Goal: Information Seeking & Learning: Learn about a topic

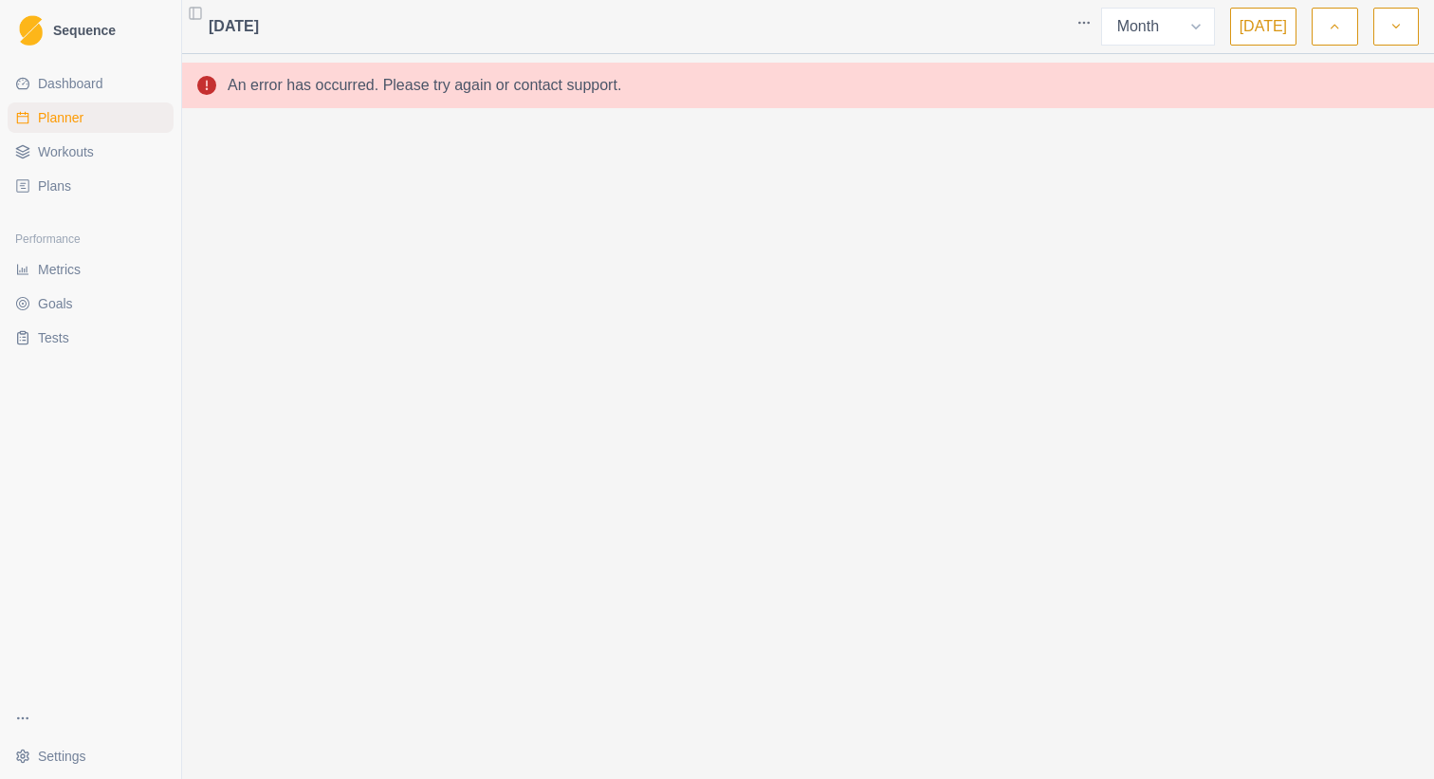
select select "month"
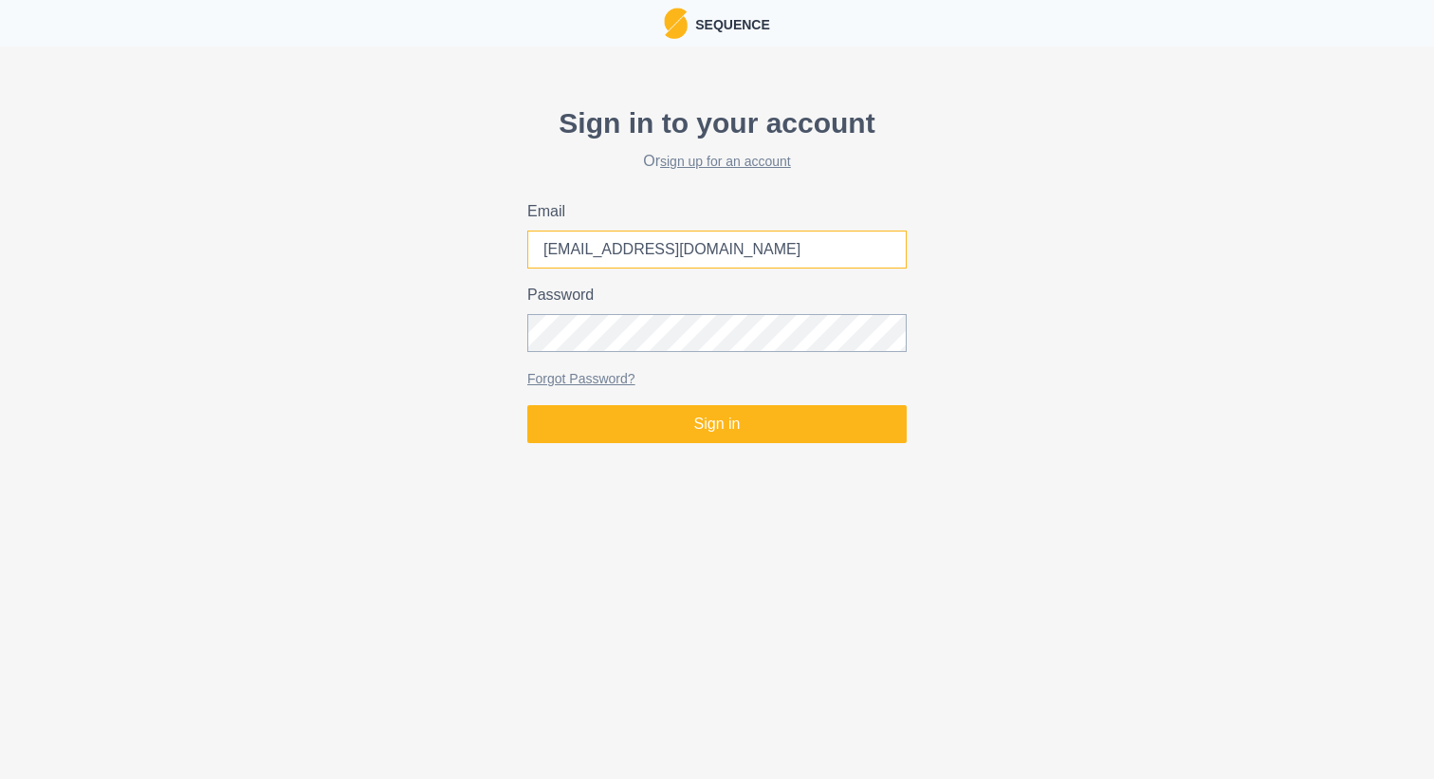
type input "elifyesimkocoglu@gmail.com"
click at [717, 424] on button "Sign in" at bounding box center [716, 424] width 379 height 38
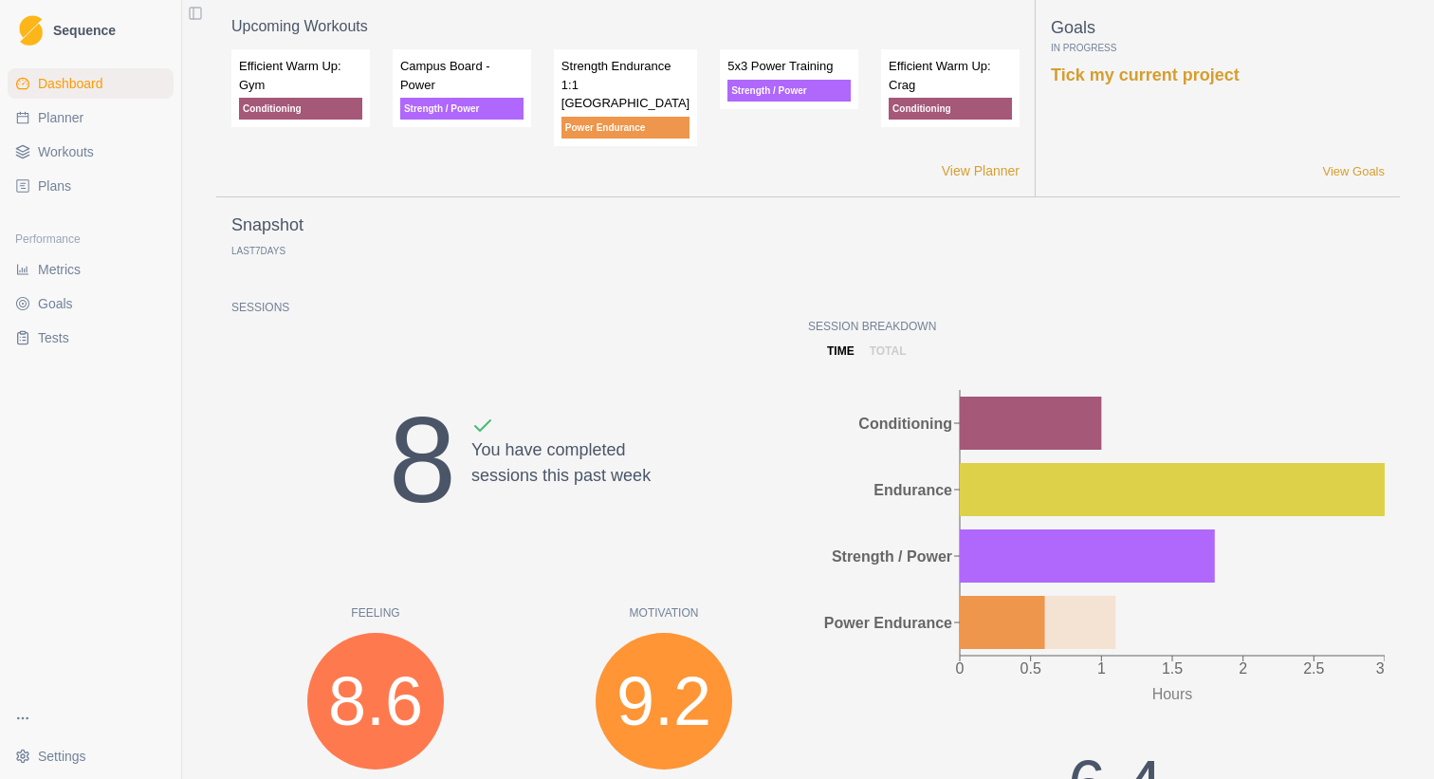
click at [60, 117] on span "Planner" at bounding box center [61, 117] width 46 height 19
select select "month"
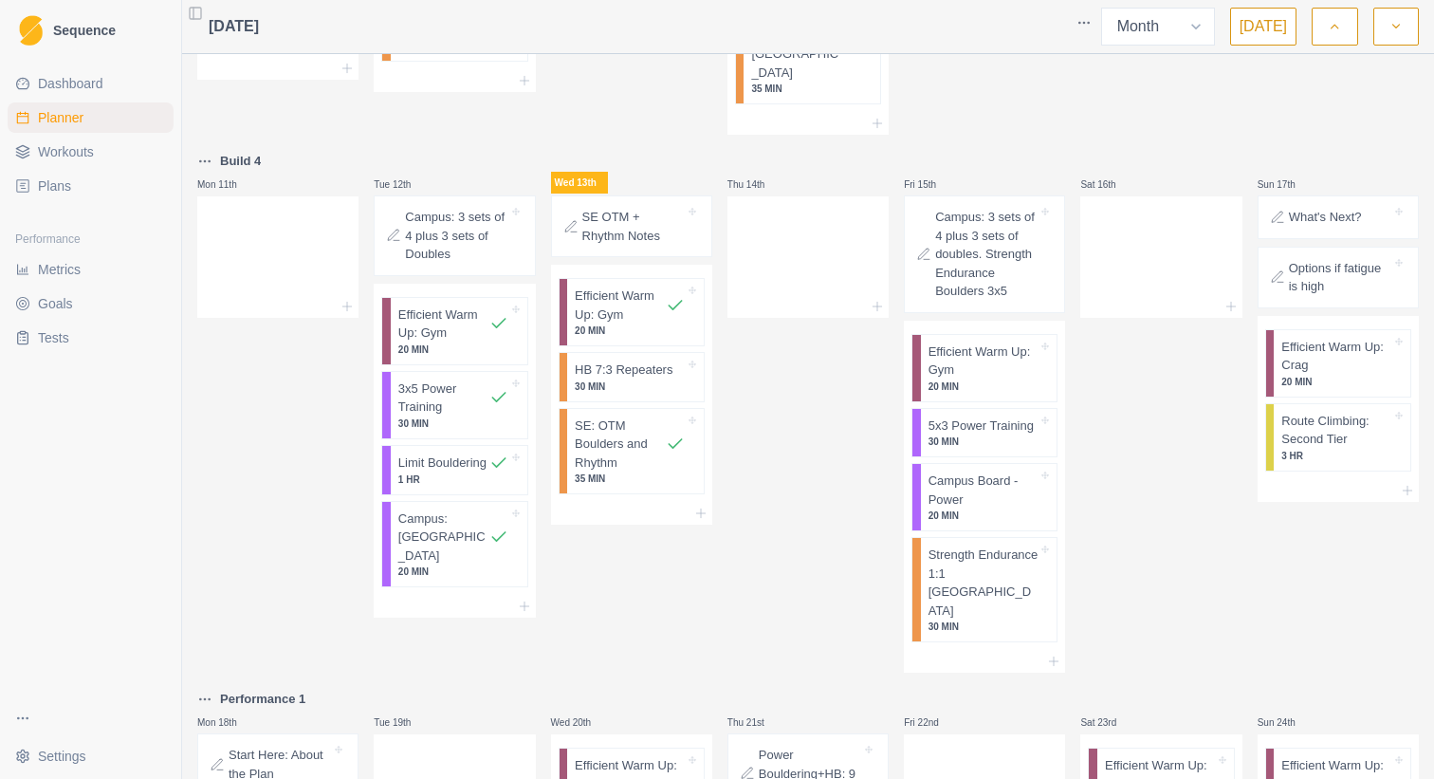
scroll to position [816, 0]
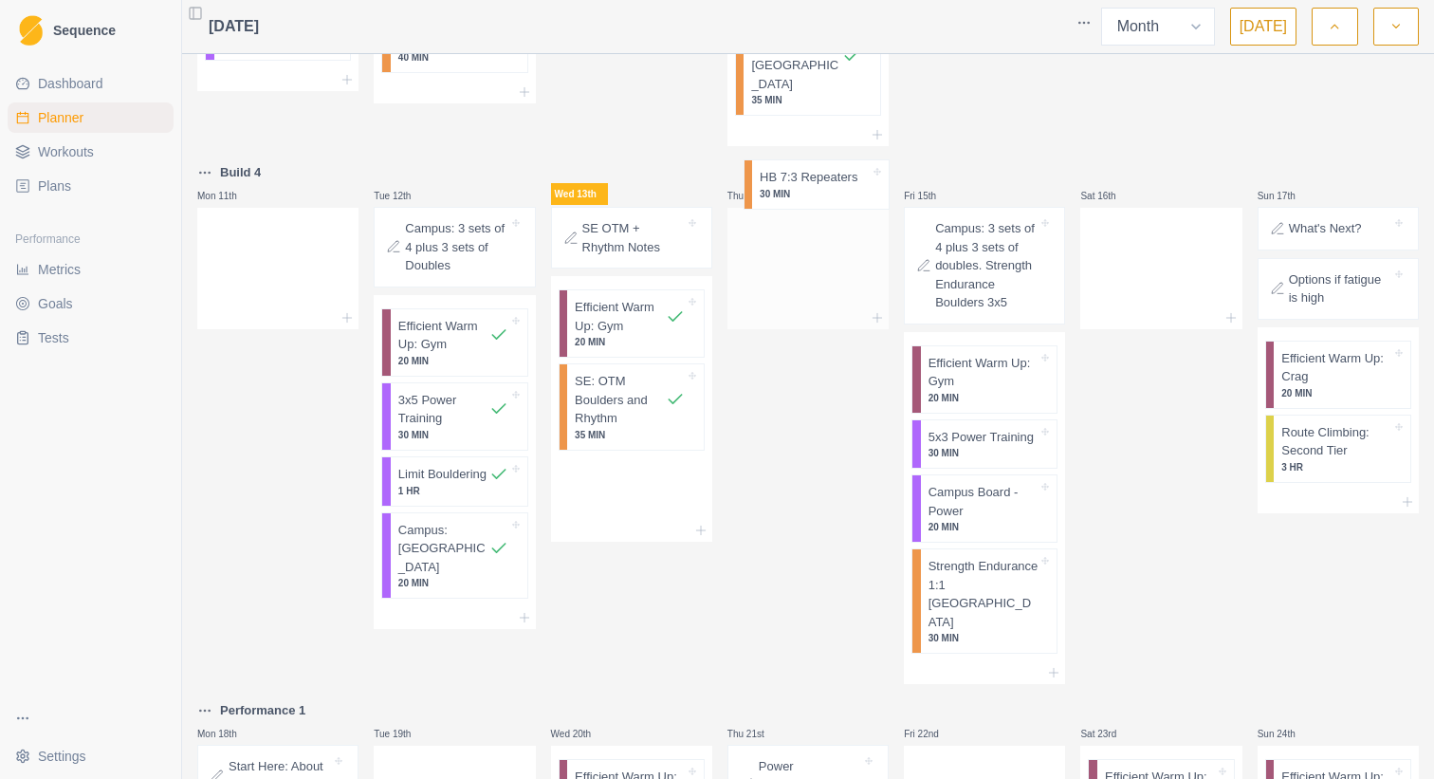
drag, startPoint x: 615, startPoint y: 317, endPoint x: 807, endPoint y: 184, distance: 233.9
click at [807, 184] on div "Build 2 Mon 28th Efficient Warm Up: Gym 20 MIN 3x5 Power Training 25 MIN Limit …" at bounding box center [808, 308] width 1222 height 2098
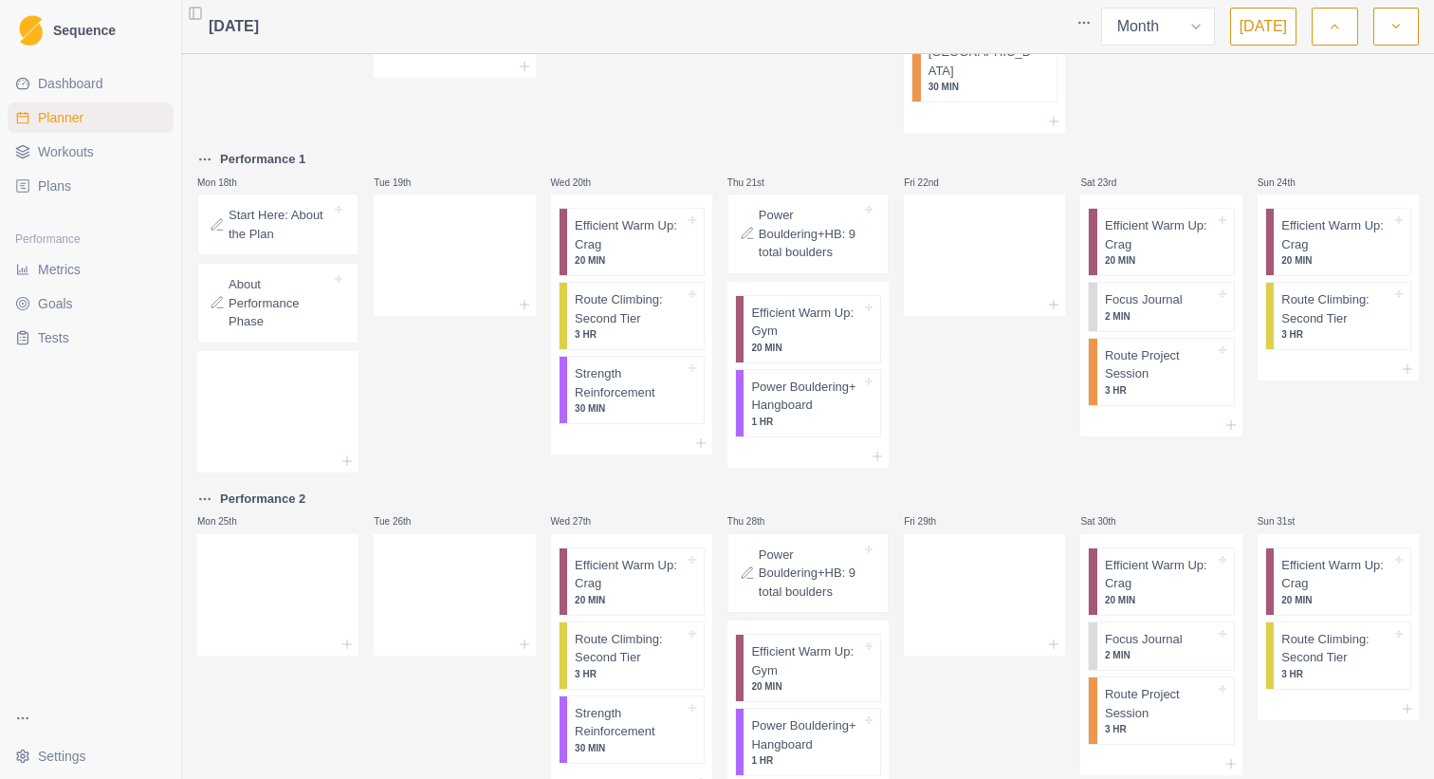
scroll to position [0, 0]
click at [265, 193] on div "Start Here: About the Plan" at bounding box center [277, 224] width 161 height 62
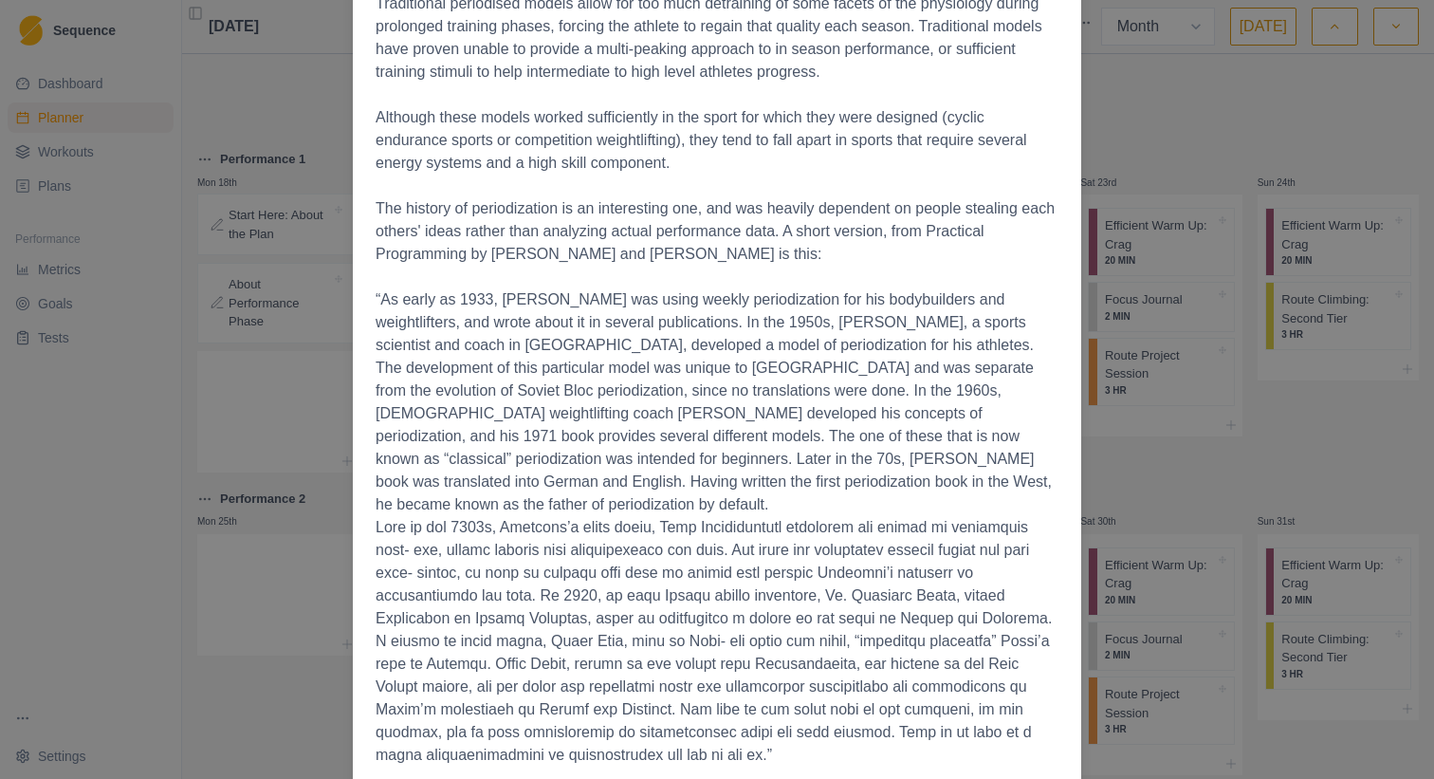
scroll to position [2714, 0]
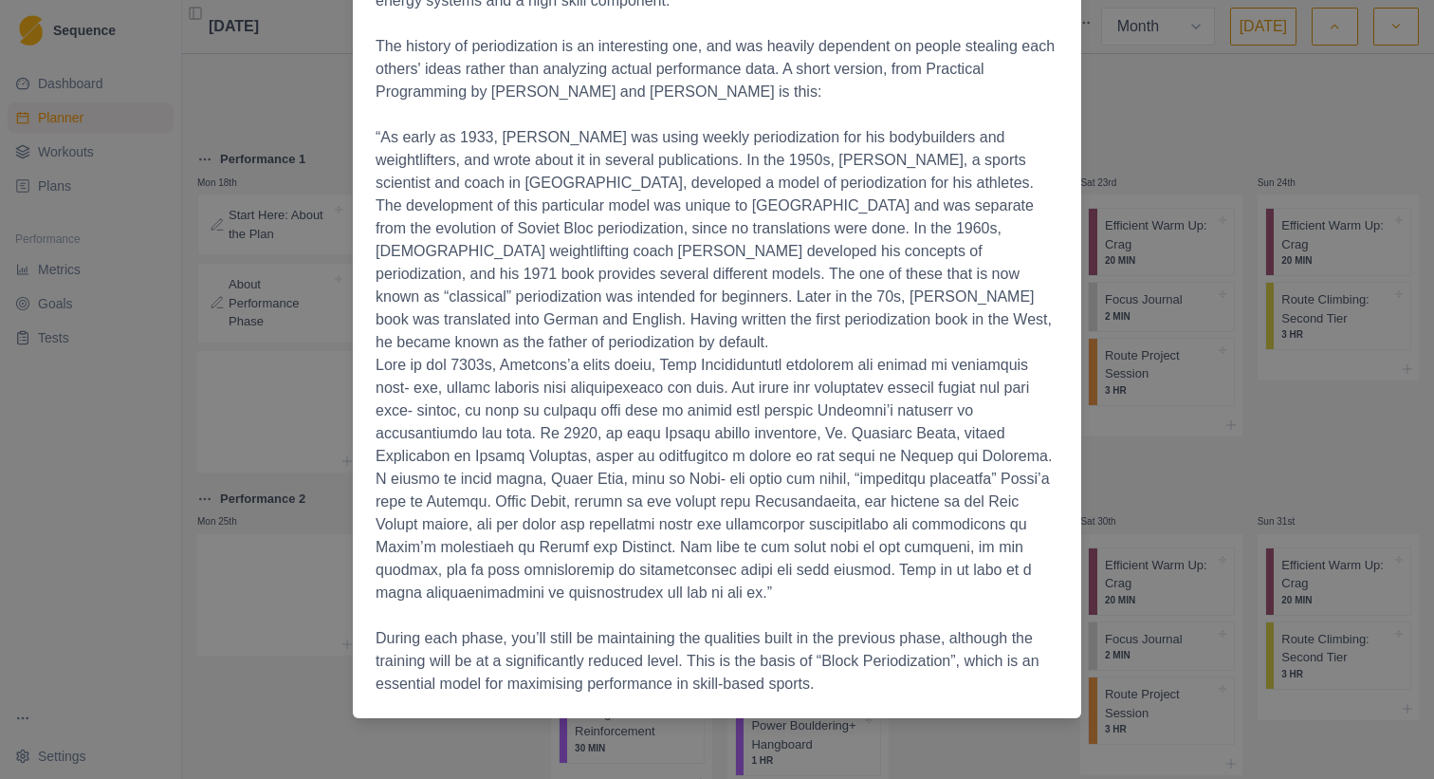
click at [266, 600] on div "Start Here: About the Plan 18/8/25 The Full Tilt Training Plan A Three phase pr…" at bounding box center [717, 389] width 1434 height 779
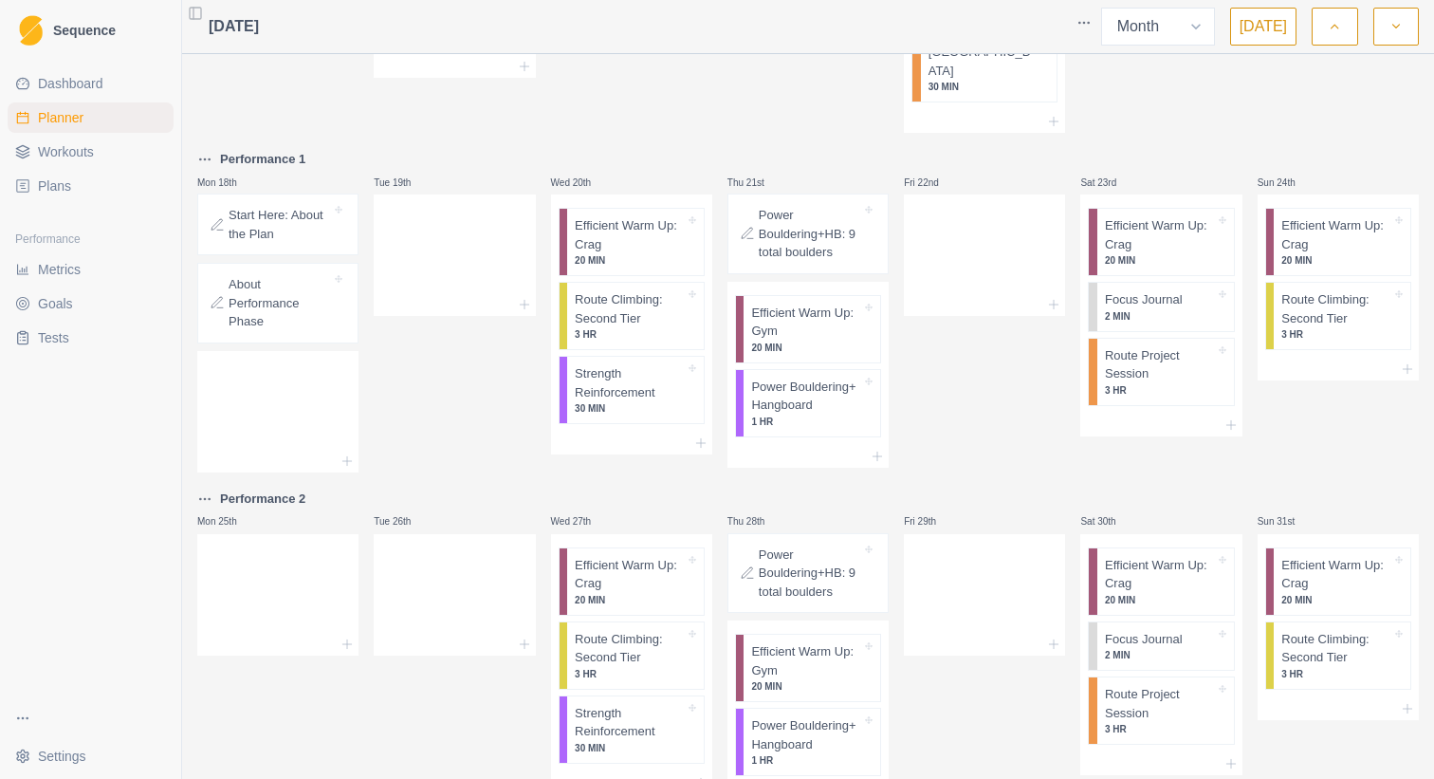
click at [254, 275] on p "About Performance Phase" at bounding box center [280, 303] width 102 height 56
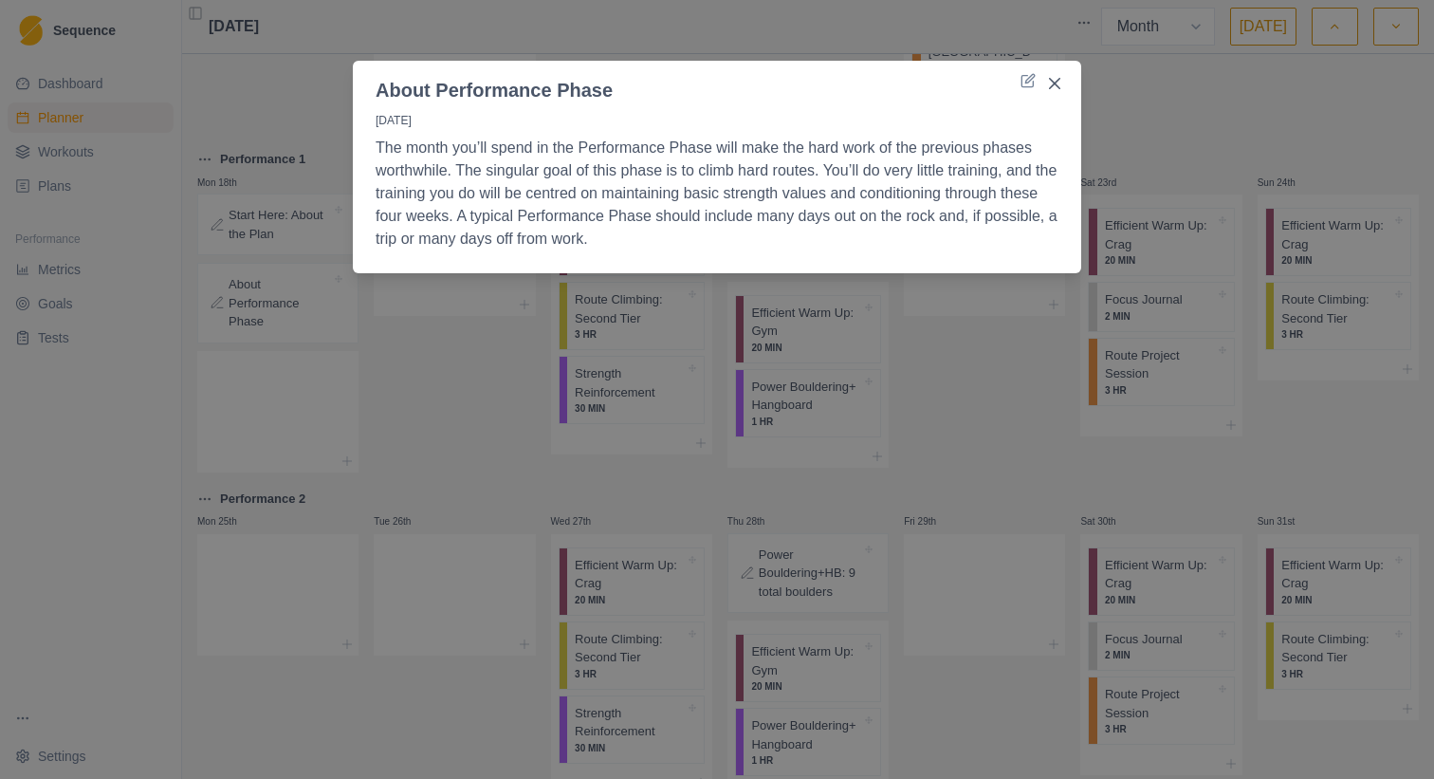
click at [439, 342] on div "About Performance Phase 18/8/25 The month you’ll spend in the Performance Phase…" at bounding box center [717, 389] width 1434 height 779
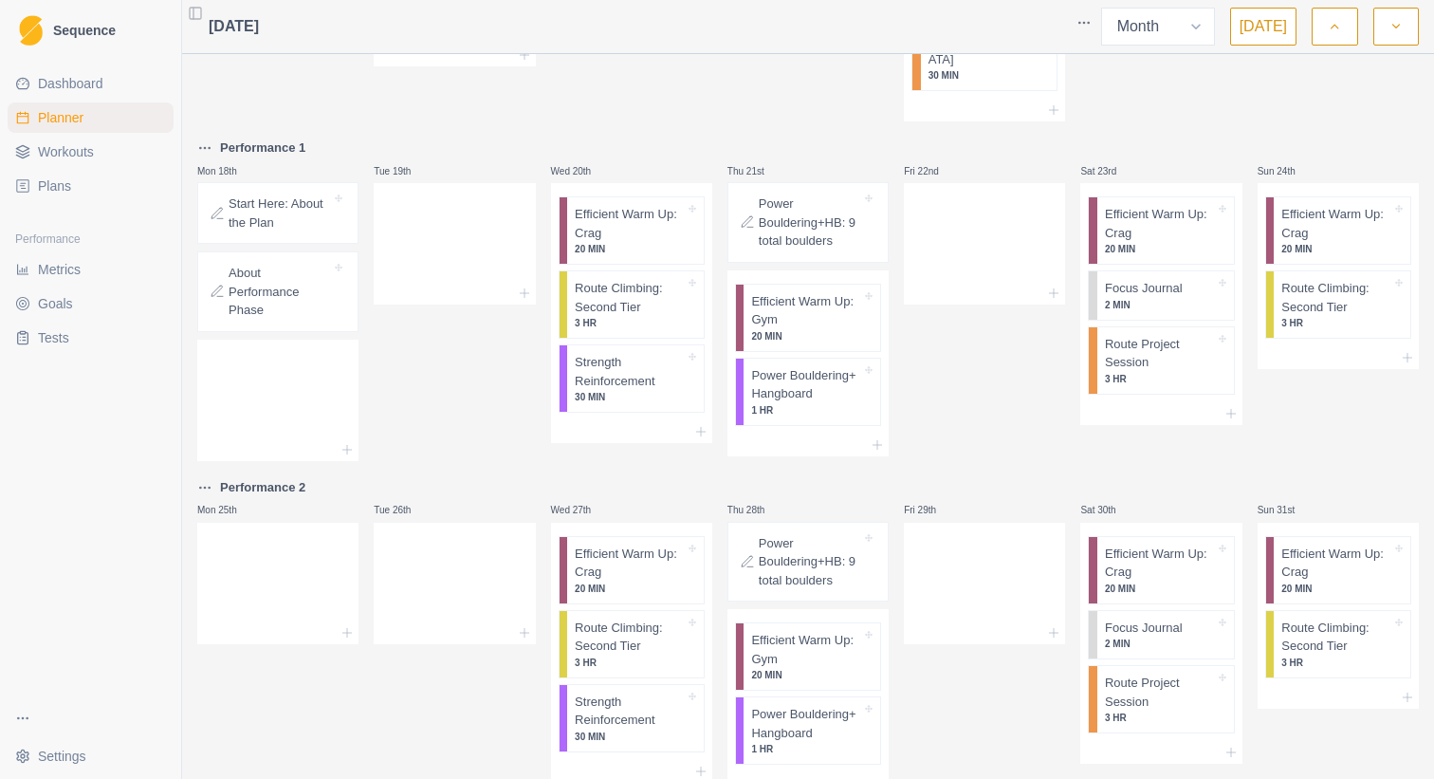
scroll to position [1365, 0]
click at [1389, 41] on button "button" at bounding box center [1396, 27] width 46 height 38
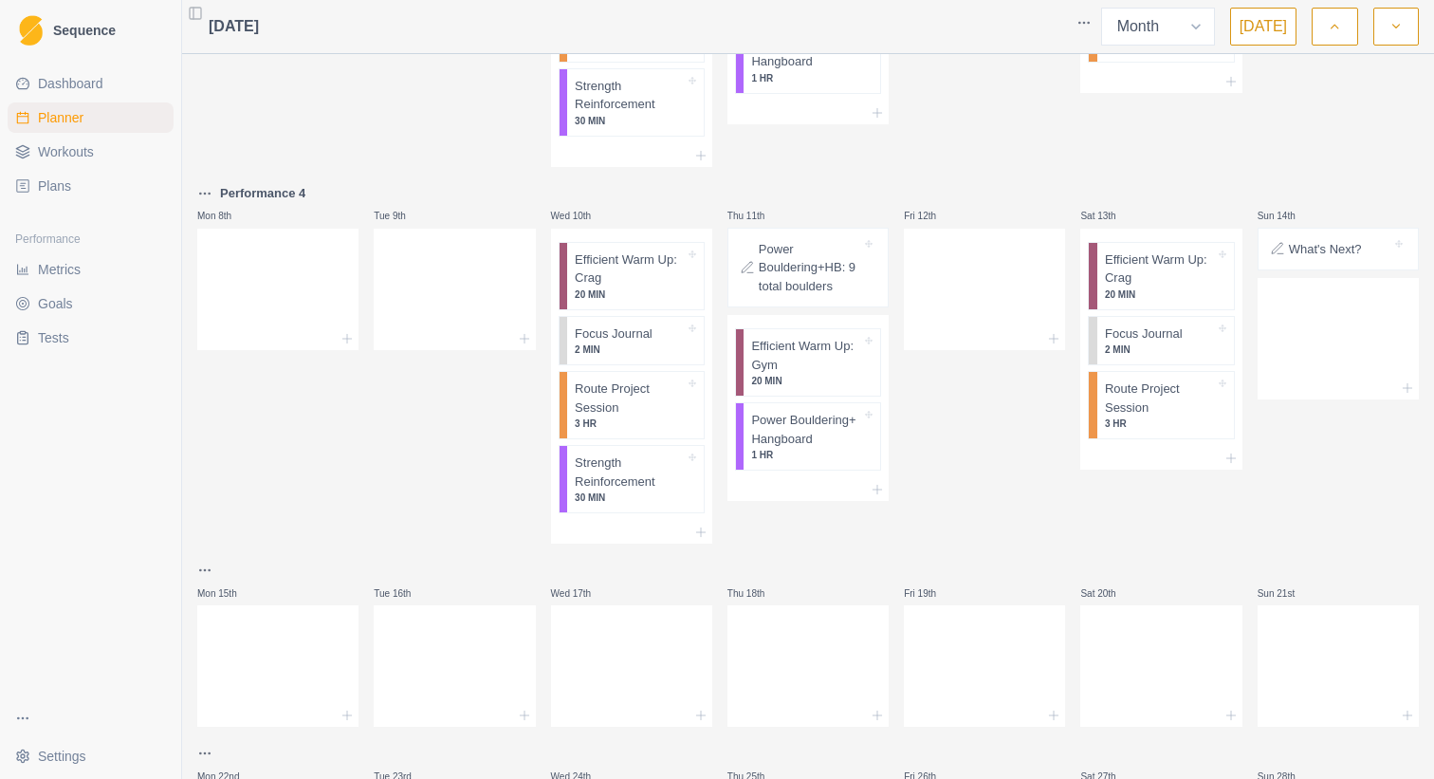
scroll to position [286, 0]
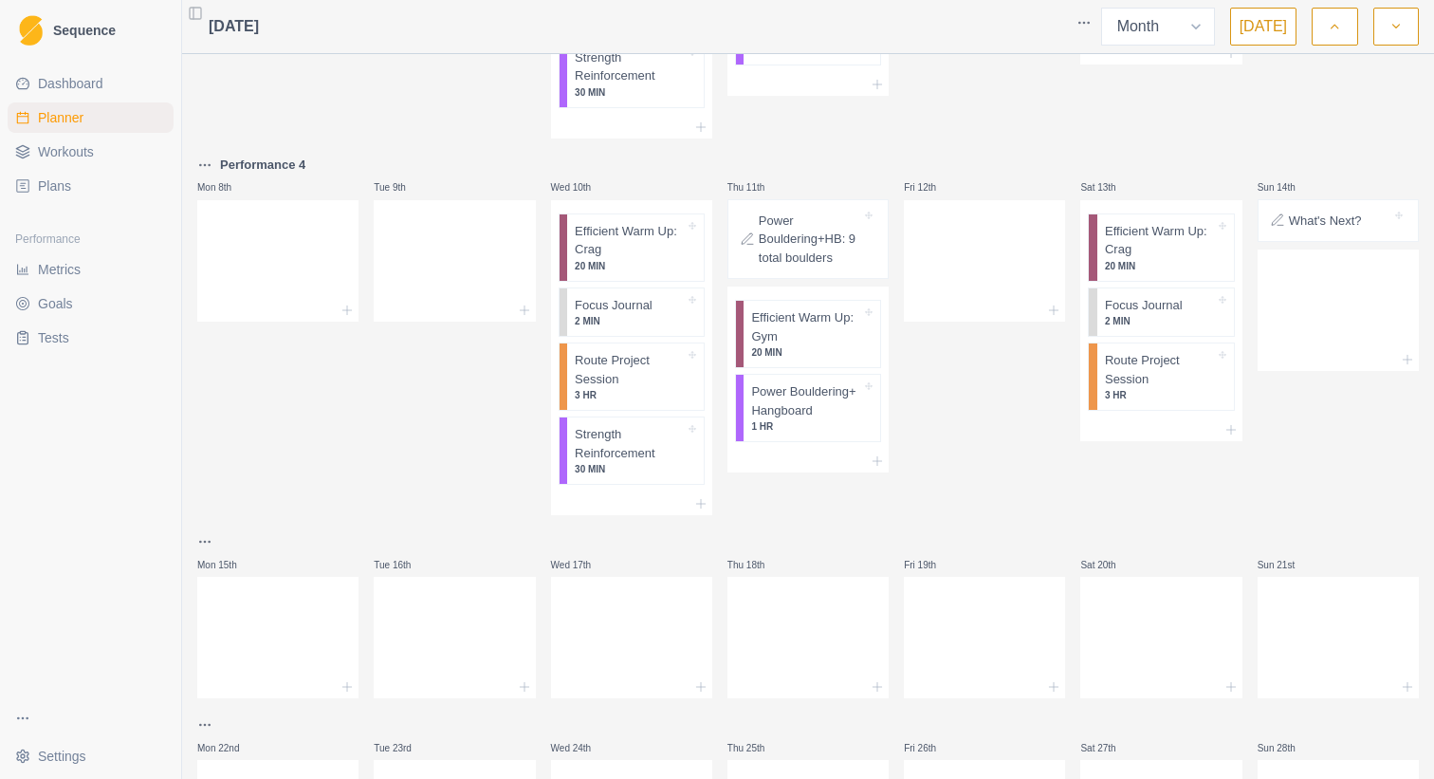
click at [1342, 219] on p "What's Next?" at bounding box center [1325, 221] width 73 height 19
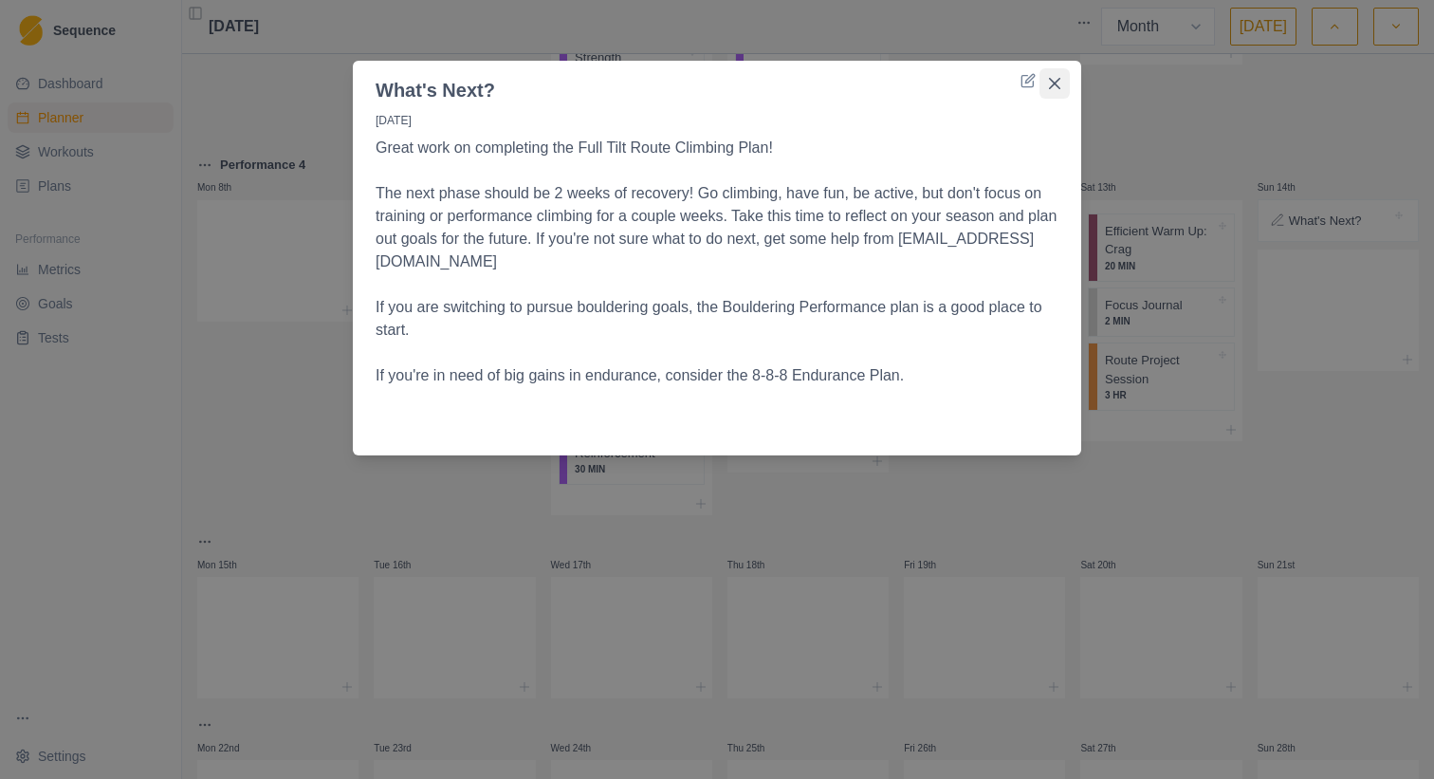
click at [1058, 83] on icon "Close" at bounding box center [1054, 83] width 11 height 11
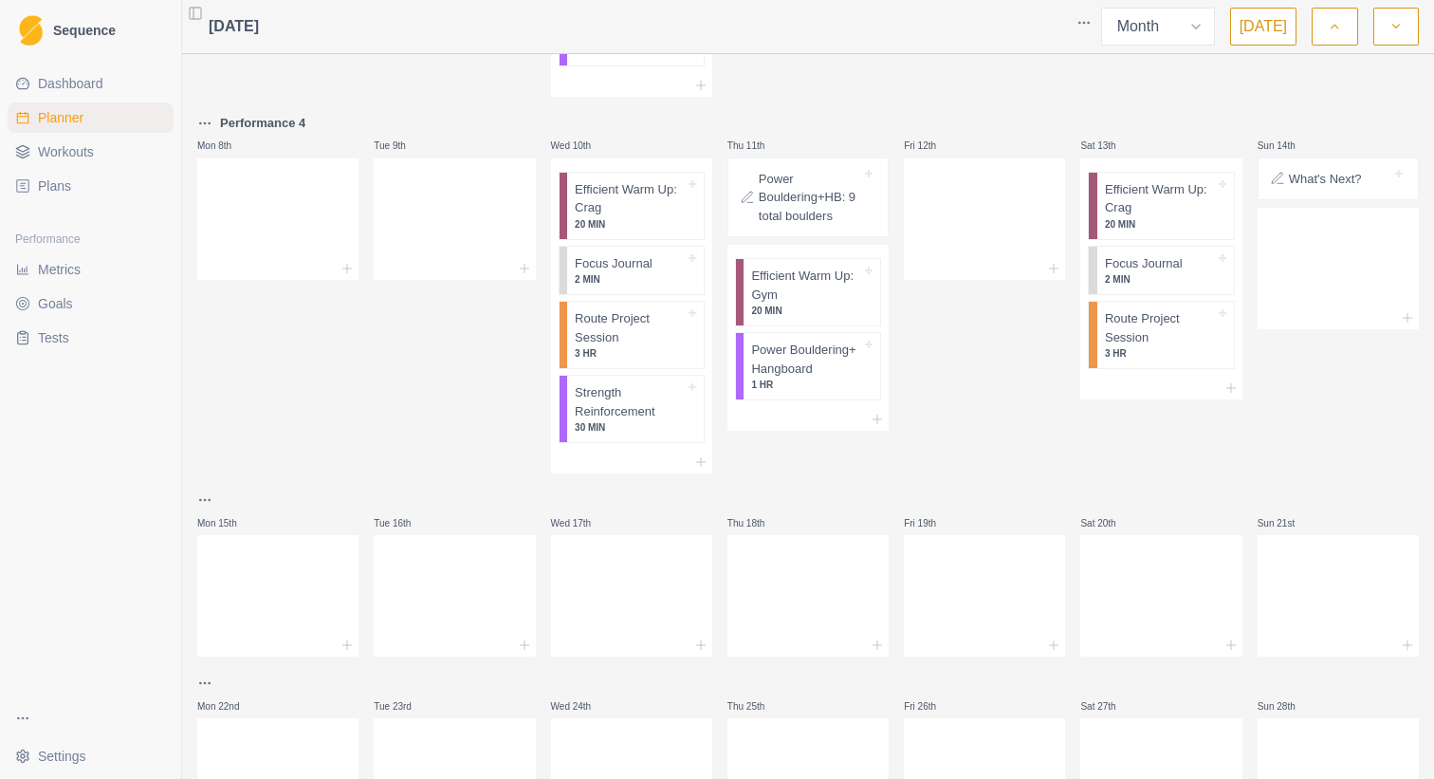
scroll to position [324, 0]
click at [1118, 276] on p "2 MIN" at bounding box center [1160, 283] width 110 height 14
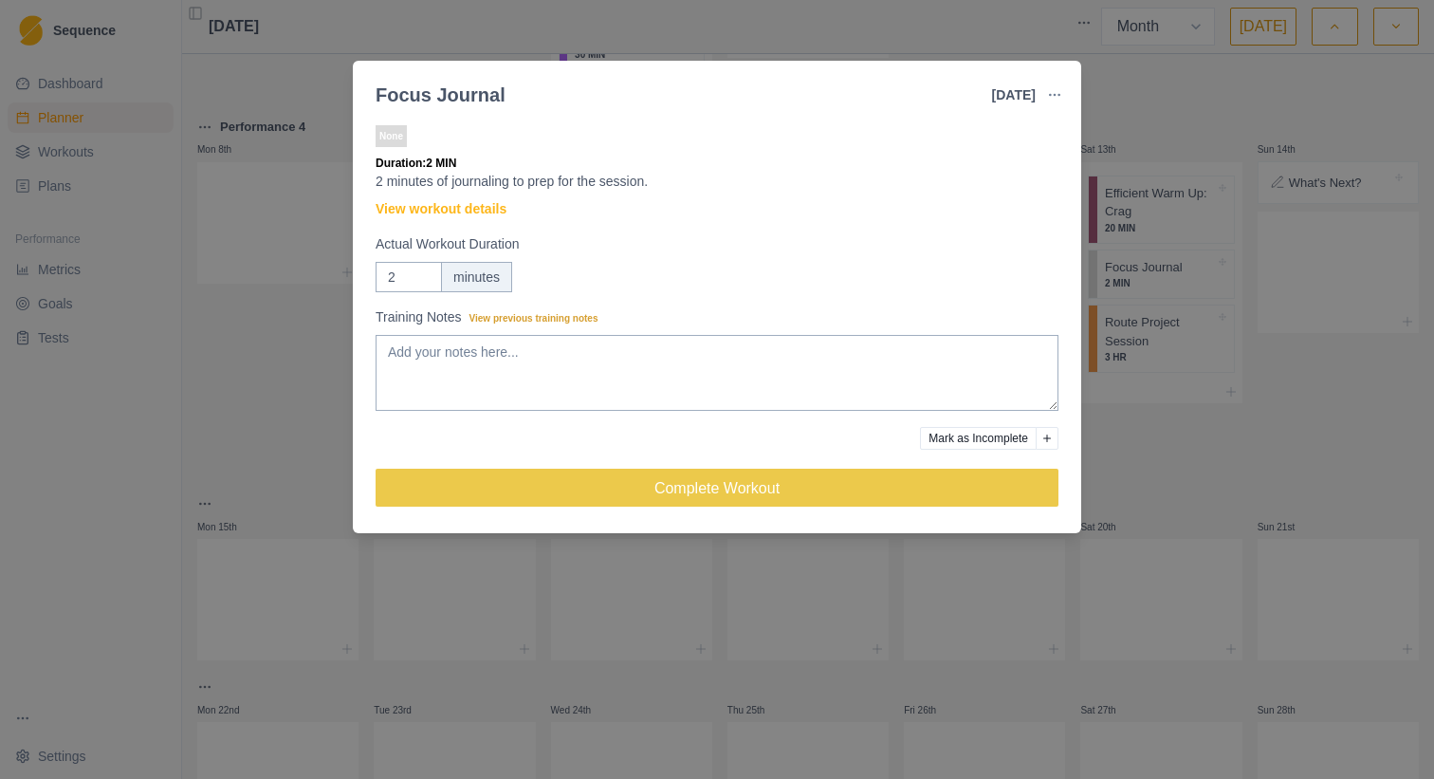
click at [297, 351] on div "Focus Journal 13 Sep 2025 Link To Goal View Workout Metrics Edit Original Worko…" at bounding box center [717, 389] width 1434 height 779
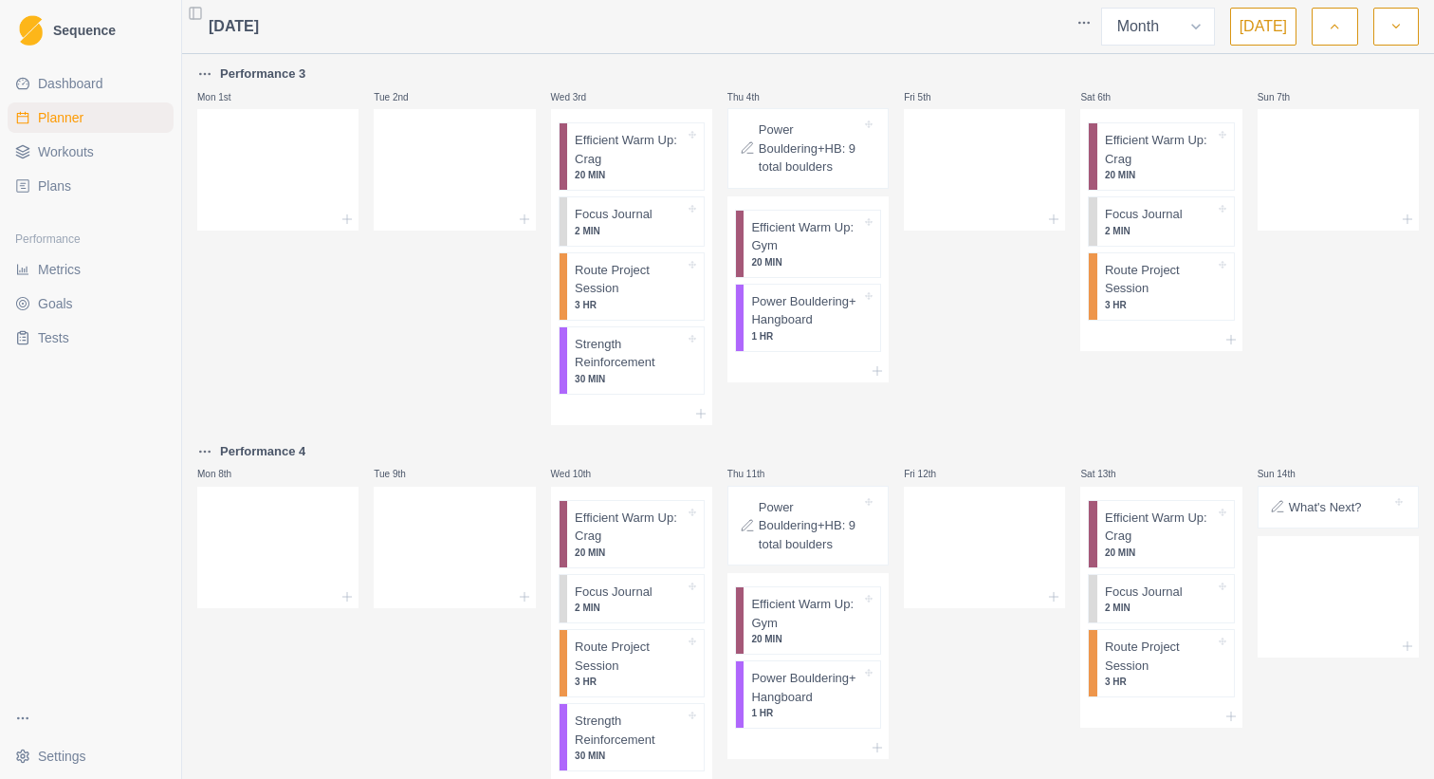
scroll to position [0, 0]
